Goal: Register for event/course

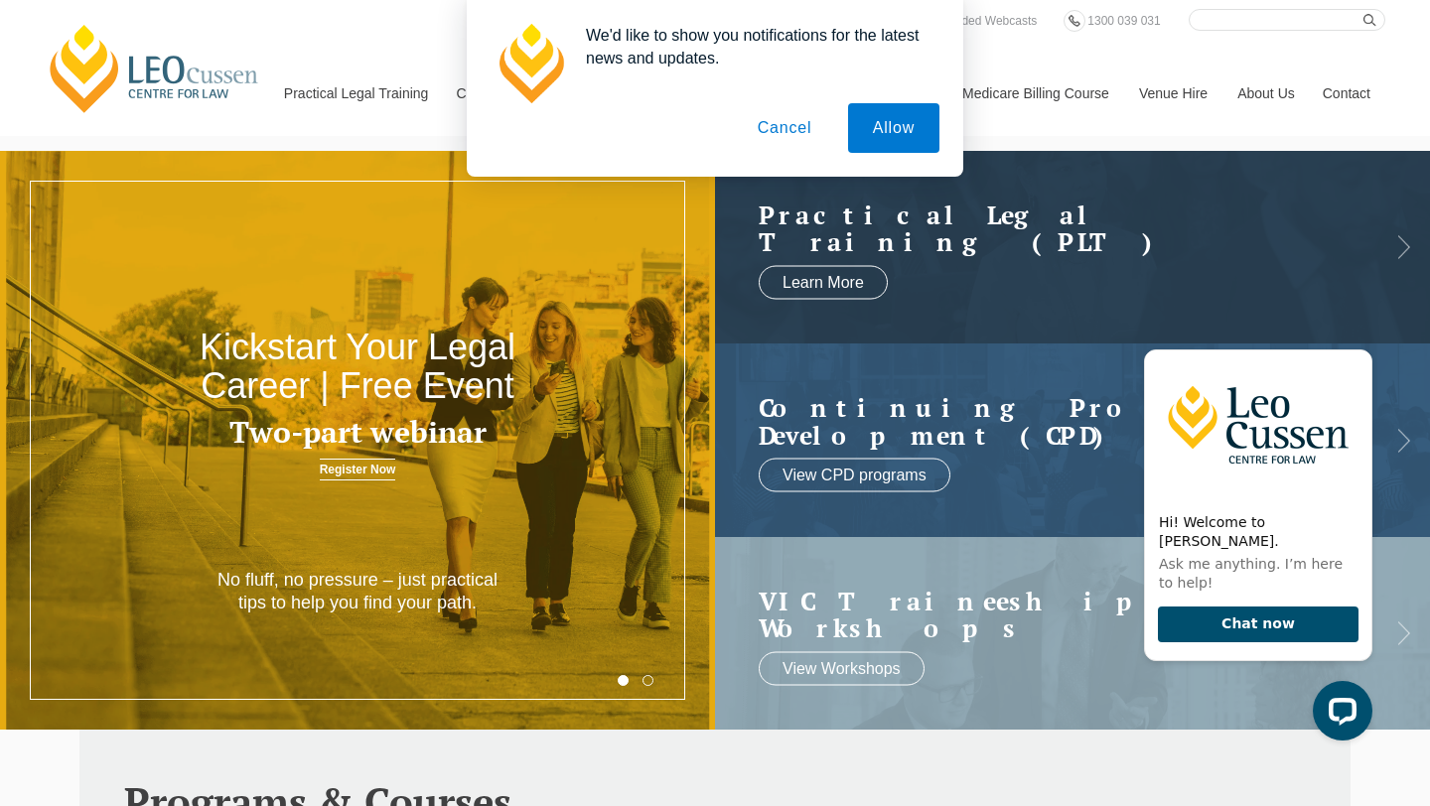
click at [772, 135] on button "Cancel" at bounding box center [785, 128] width 104 height 50
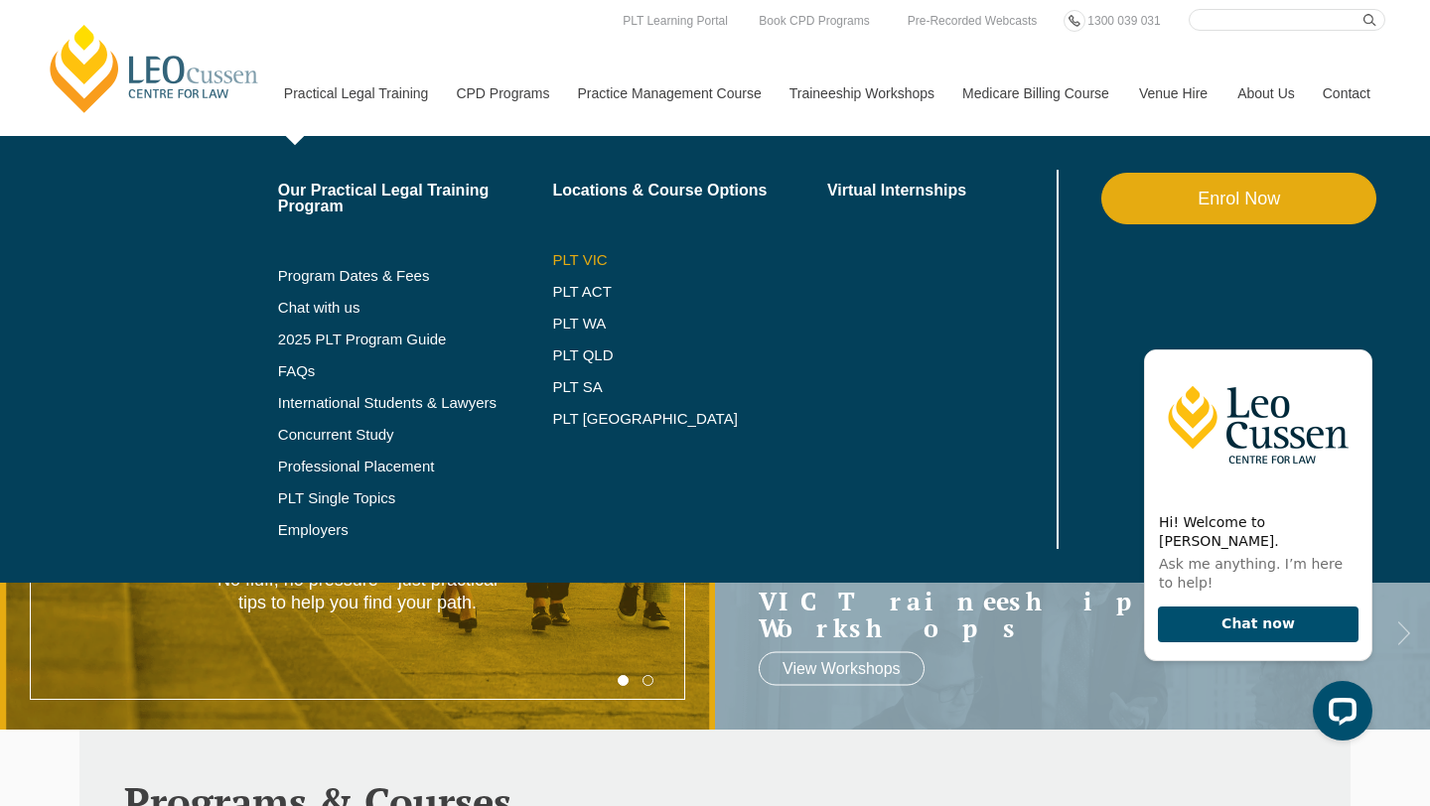
click at [560, 260] on link "PLT VIC" at bounding box center [689, 260] width 275 height 16
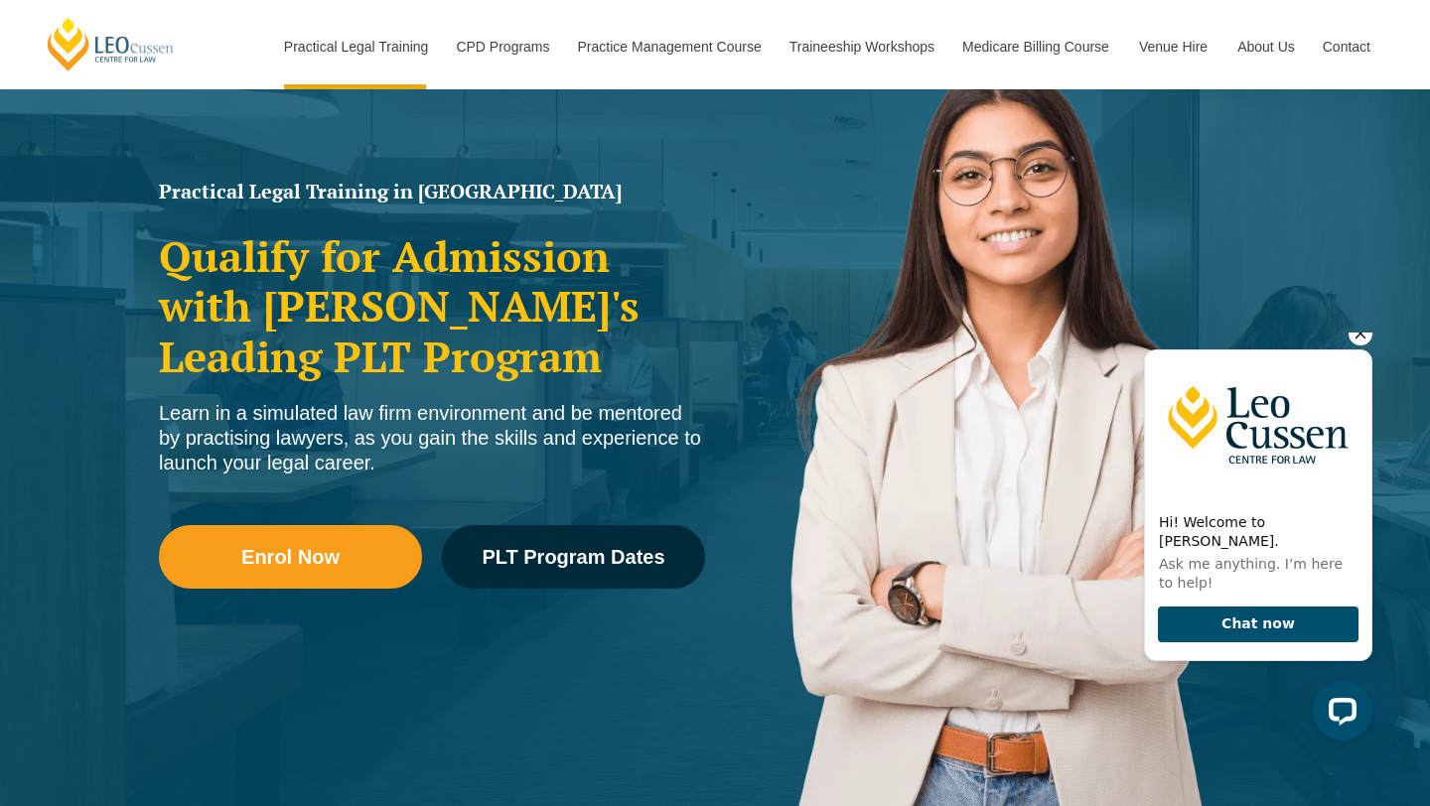
scroll to position [189, 0]
click at [1354, 346] on icon "Hide greeting" at bounding box center [1361, 334] width 24 height 24
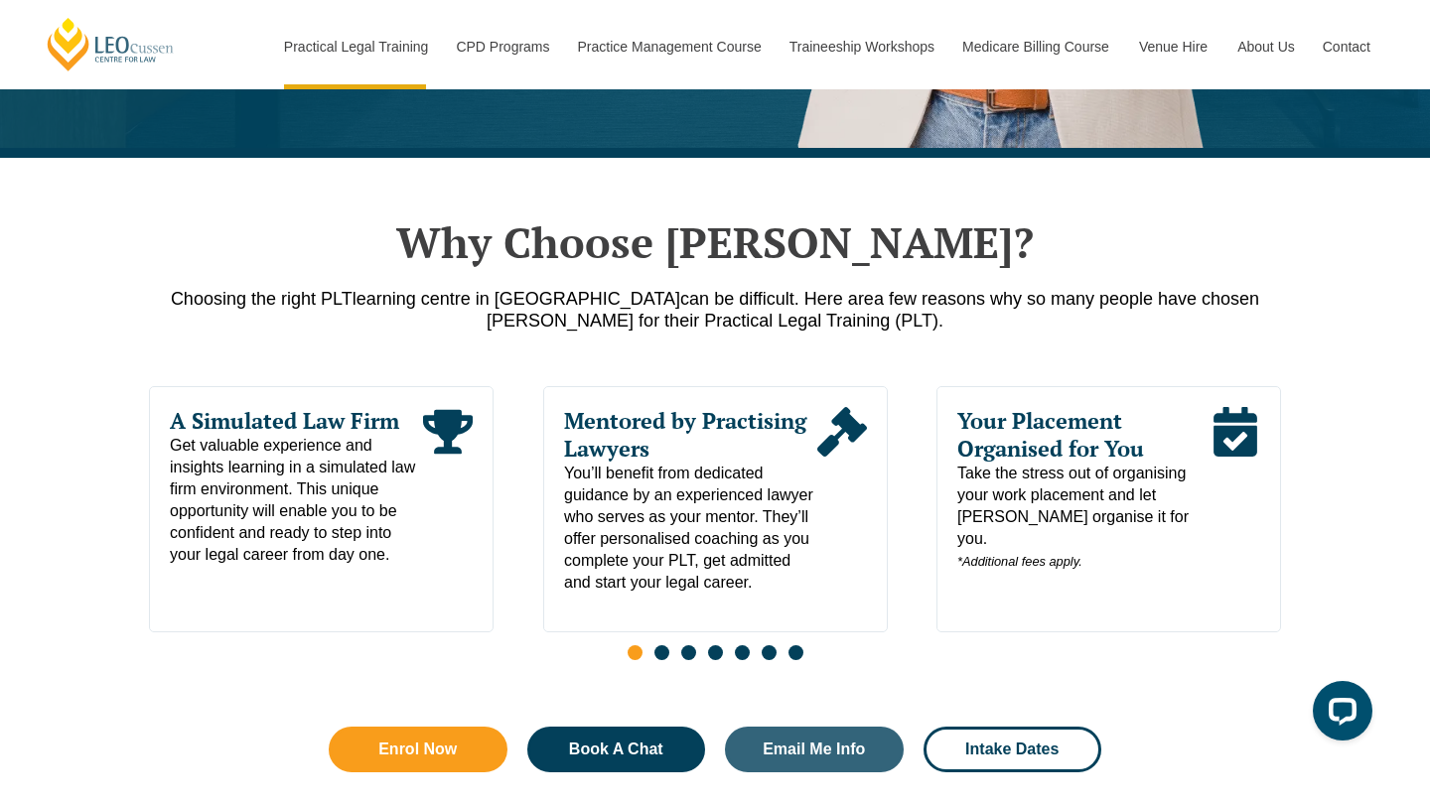
scroll to position [854, 0]
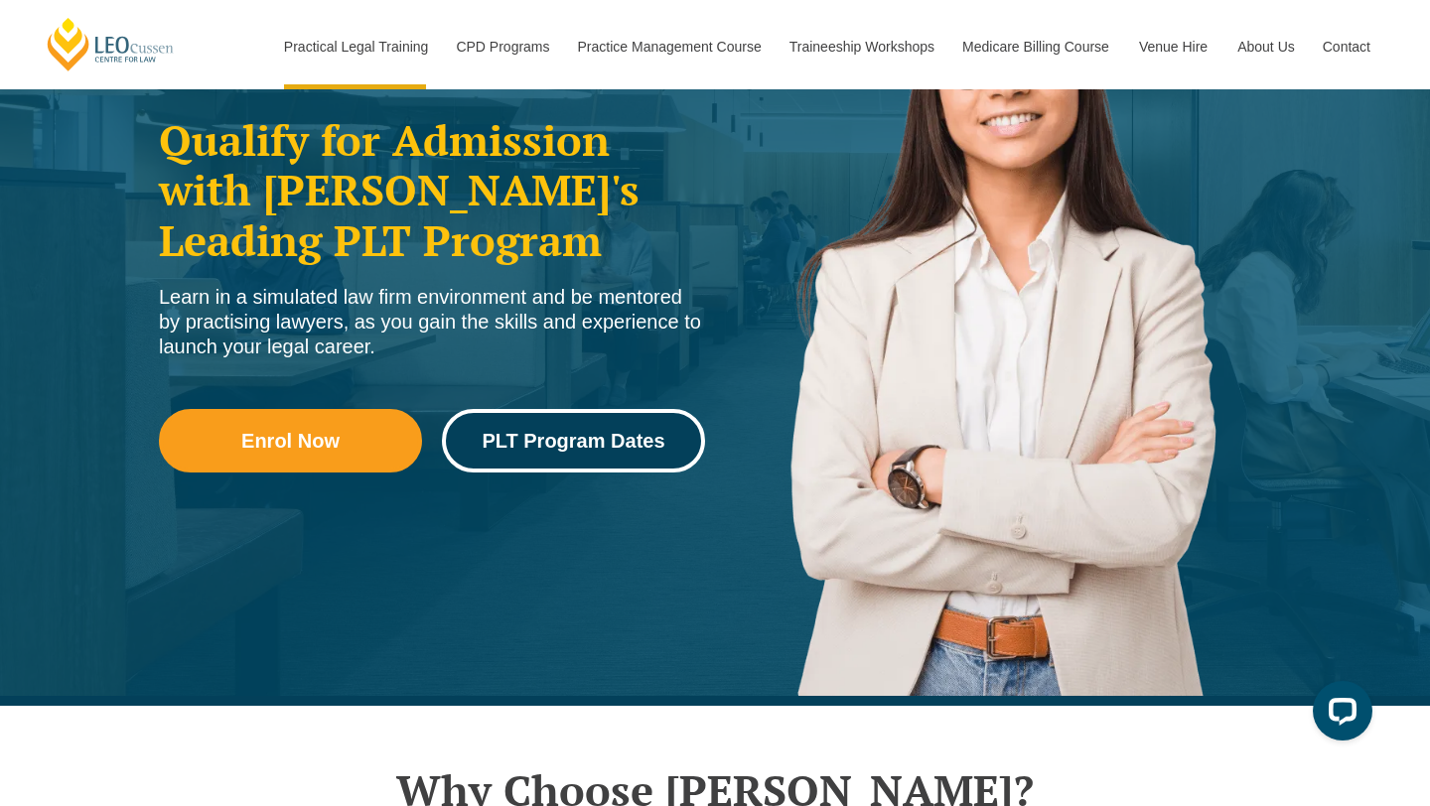
click at [642, 444] on span "PLT Program Dates" at bounding box center [573, 441] width 183 height 20
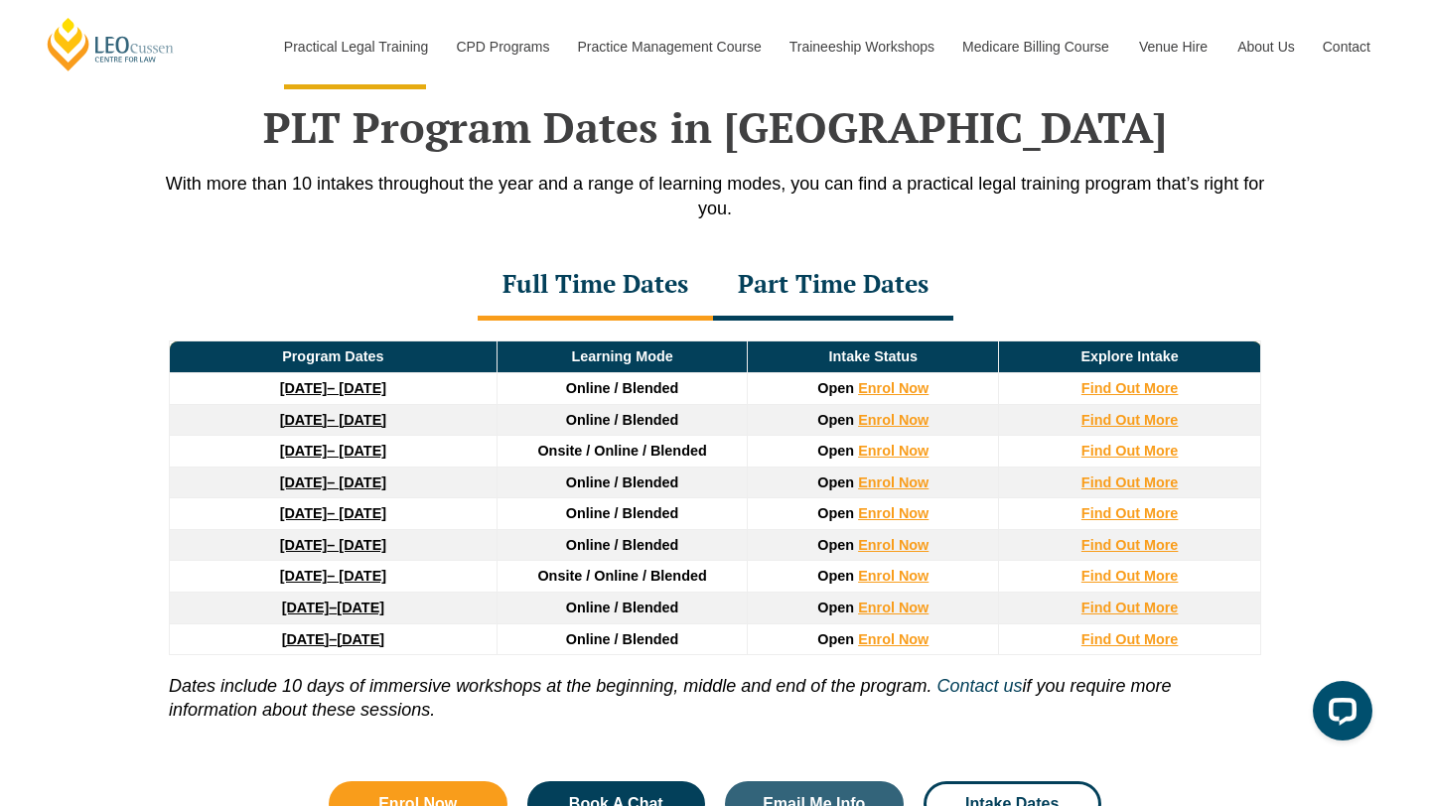
scroll to position [2592, 0]
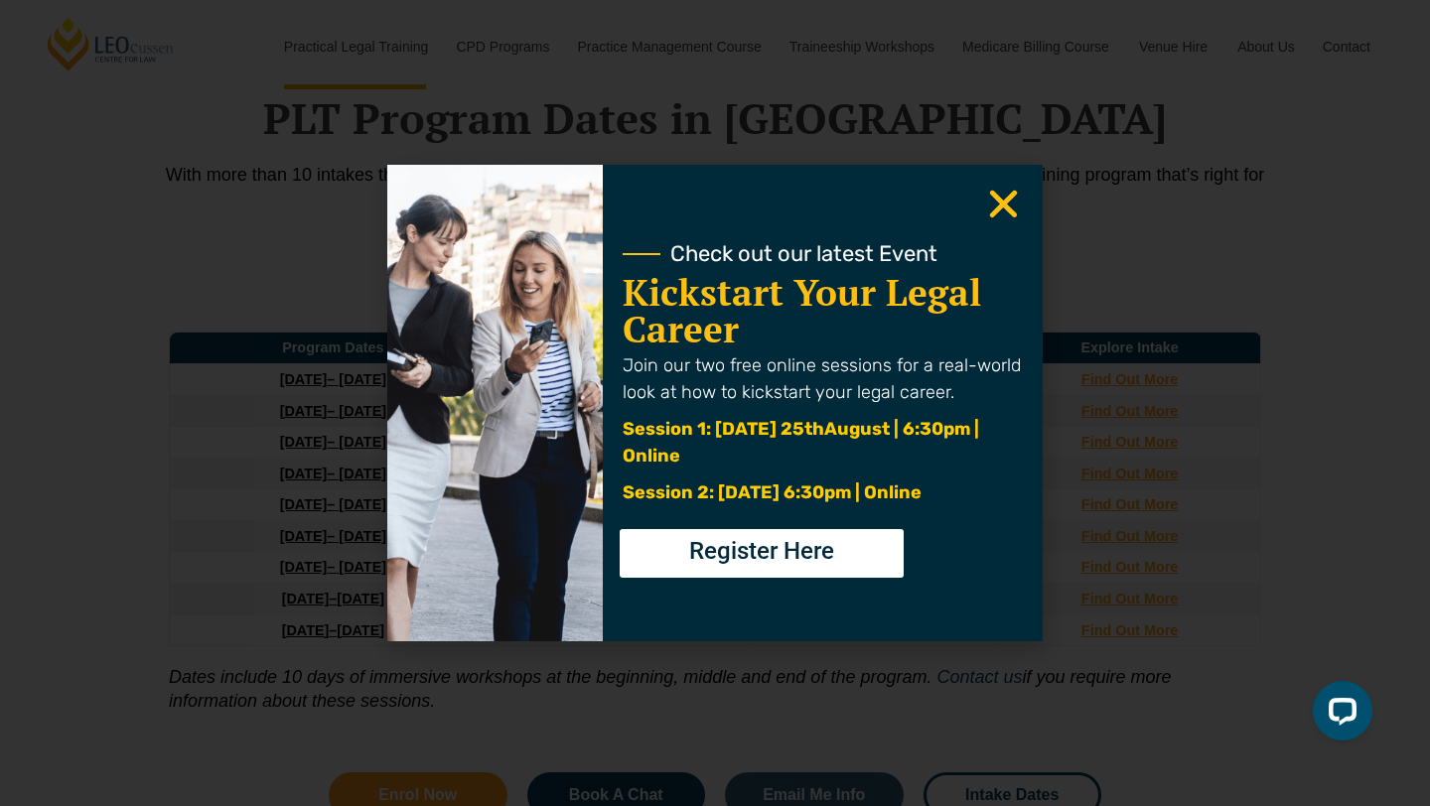
click at [1011, 191] on icon "Close" at bounding box center [1003, 204] width 39 height 39
click at [1009, 192] on icon "Close" at bounding box center [1003, 204] width 39 height 39
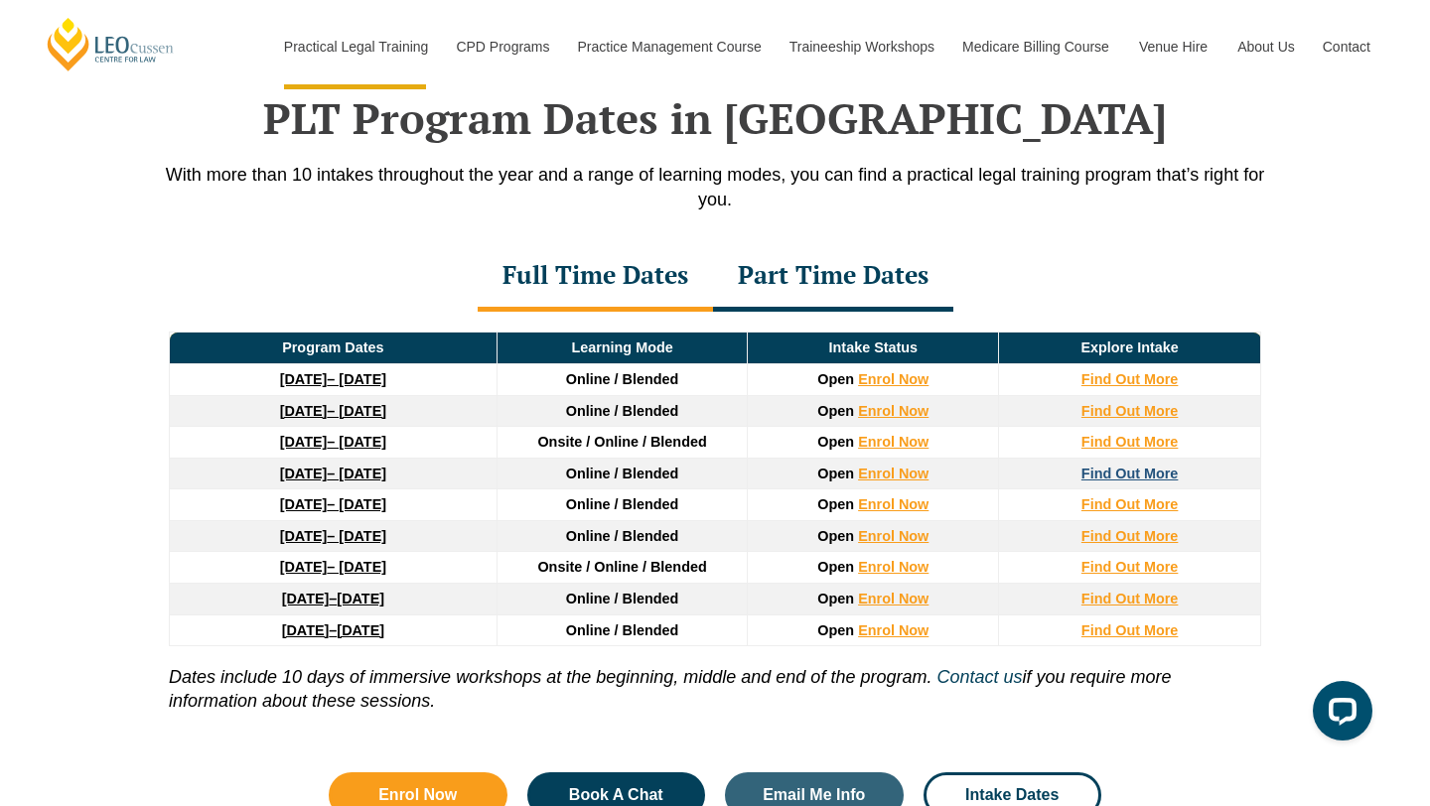
click at [1093, 482] on strong "Find Out More" at bounding box center [1129, 474] width 97 height 16
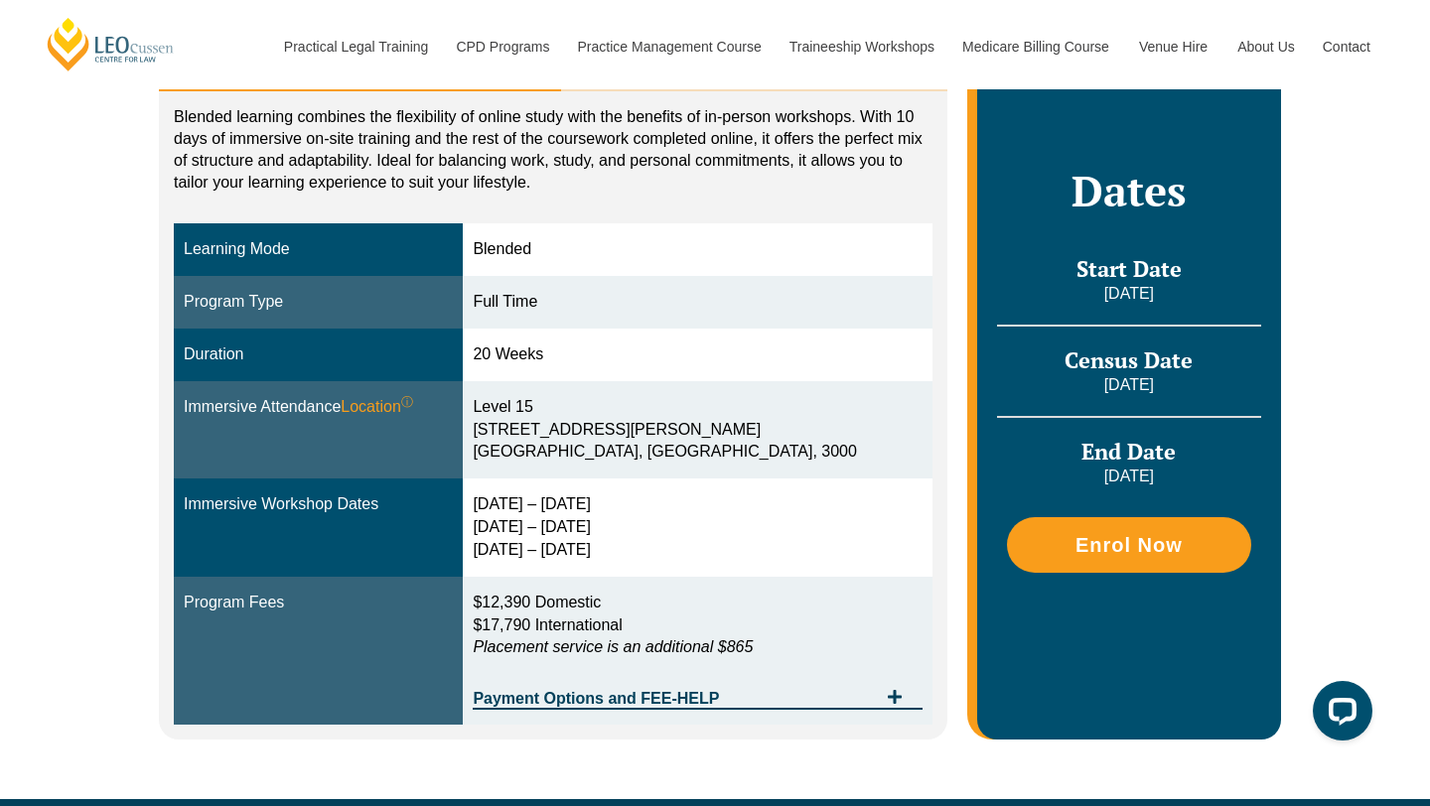
scroll to position [415, 0]
